Goal: Task Accomplishment & Management: Use online tool/utility

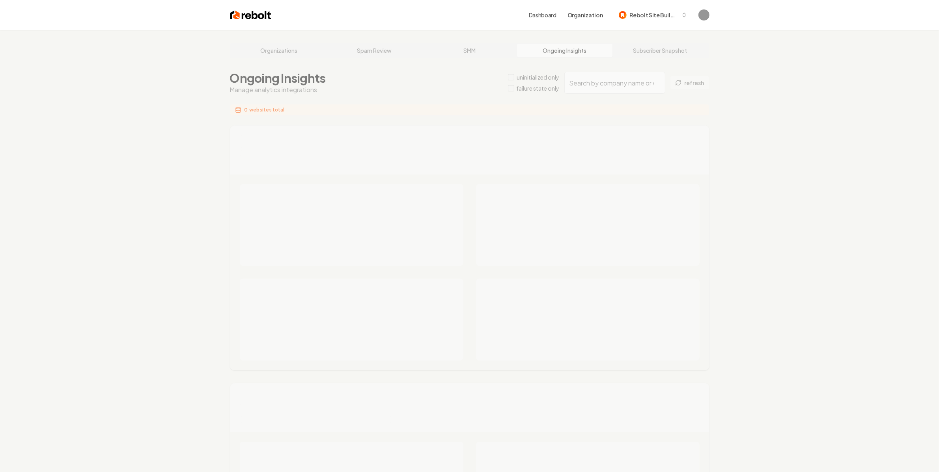
click at [273, 92] on div "Organizations Spam Review SMM Ongoing Insights Subscriber Snapshot Ongoing Insi…" at bounding box center [469, 476] width 939 height 893
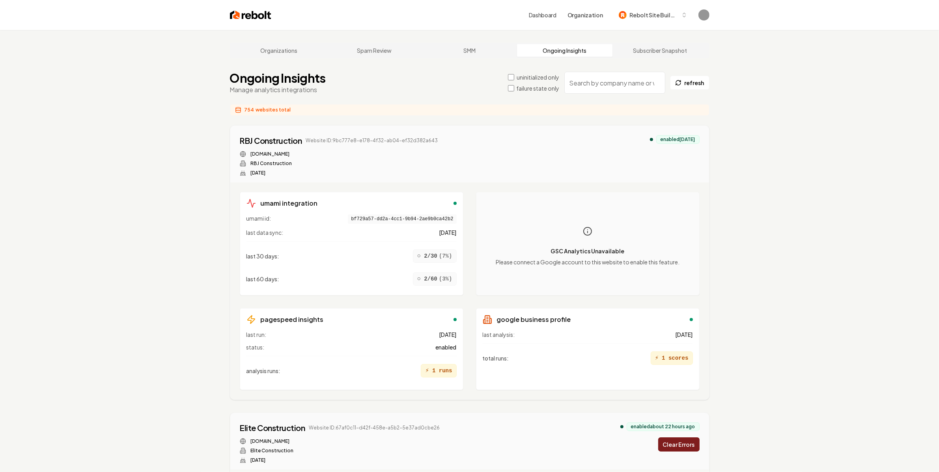
drag, startPoint x: 273, startPoint y: 92, endPoint x: 544, endPoint y: 110, distance: 271.8
click at [544, 110] on div "754 websites total" at bounding box center [469, 110] width 479 height 12
click at [536, 89] on label "failure state only" at bounding box center [537, 88] width 43 height 8
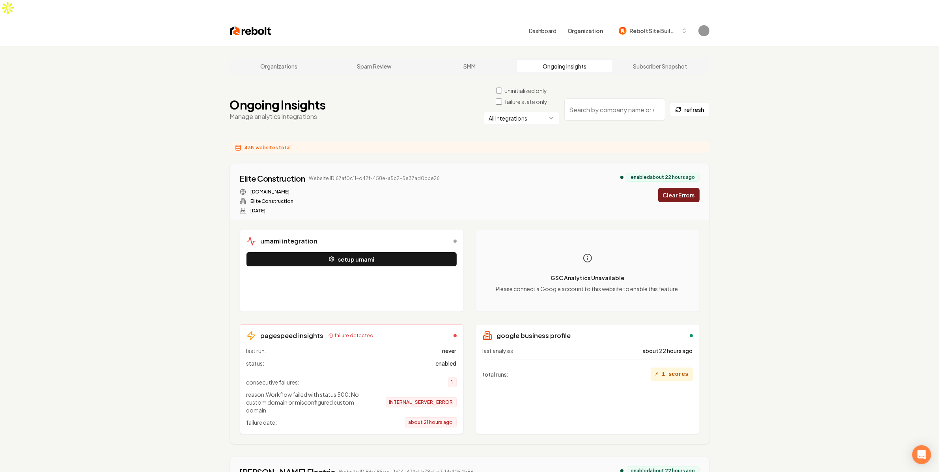
click at [535, 104] on html "Dashboard Organization Rebolt Site Builder Organizations Spam Review SMM Ongoin…" at bounding box center [469, 236] width 939 height 472
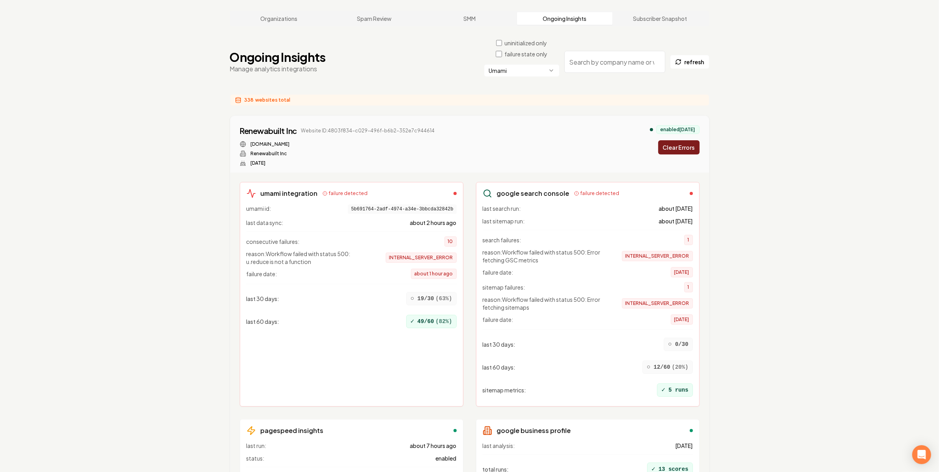
scroll to position [49, 0]
click at [694, 139] on button "Clear Errors" at bounding box center [678, 146] width 41 height 14
click at [469, 37] on div "Ongoing Insights Manage analytics integrations uninitialized only failure state…" at bounding box center [469, 60] width 479 height 46
